Goal: Register for event/course

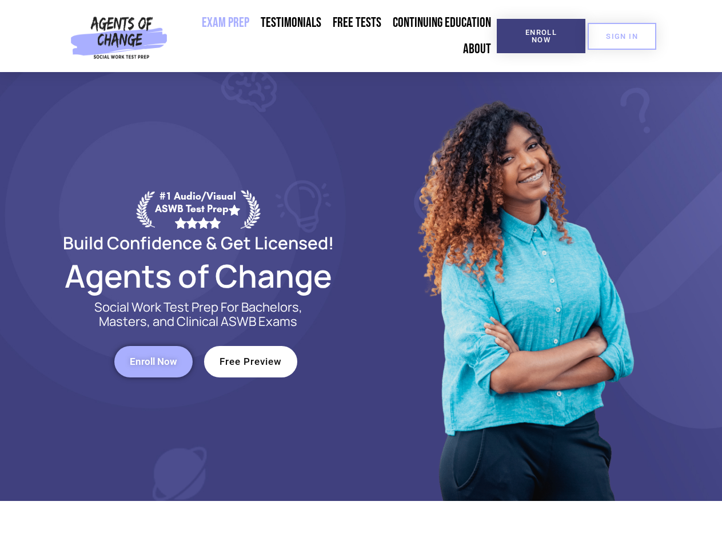
click at [361, 274] on div at bounding box center [524, 286] width 326 height 429
click at [541, 36] on span "Enroll Now" at bounding box center [541, 36] width 52 height 15
click at [622, 36] on span "SIGN IN" at bounding box center [622, 36] width 32 height 7
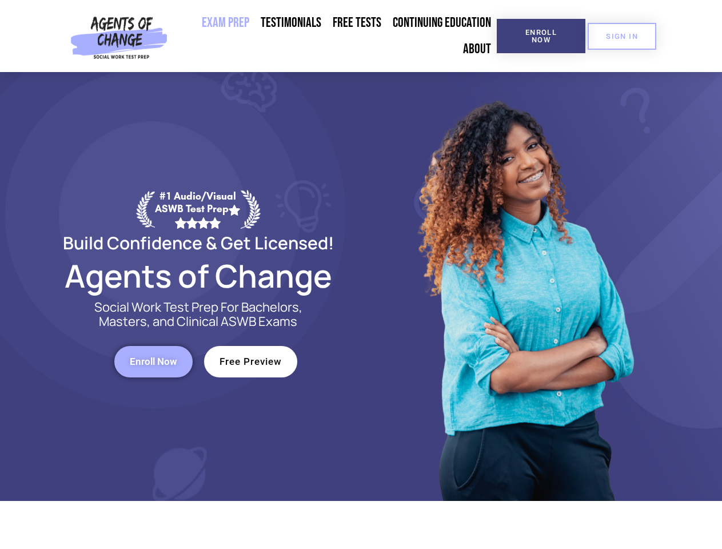
click at [153, 361] on span "Enroll Now" at bounding box center [153, 362] width 47 height 10
click at [250, 361] on span "Free Preview" at bounding box center [250, 362] width 62 height 10
